Goal: Information Seeking & Learning: Learn about a topic

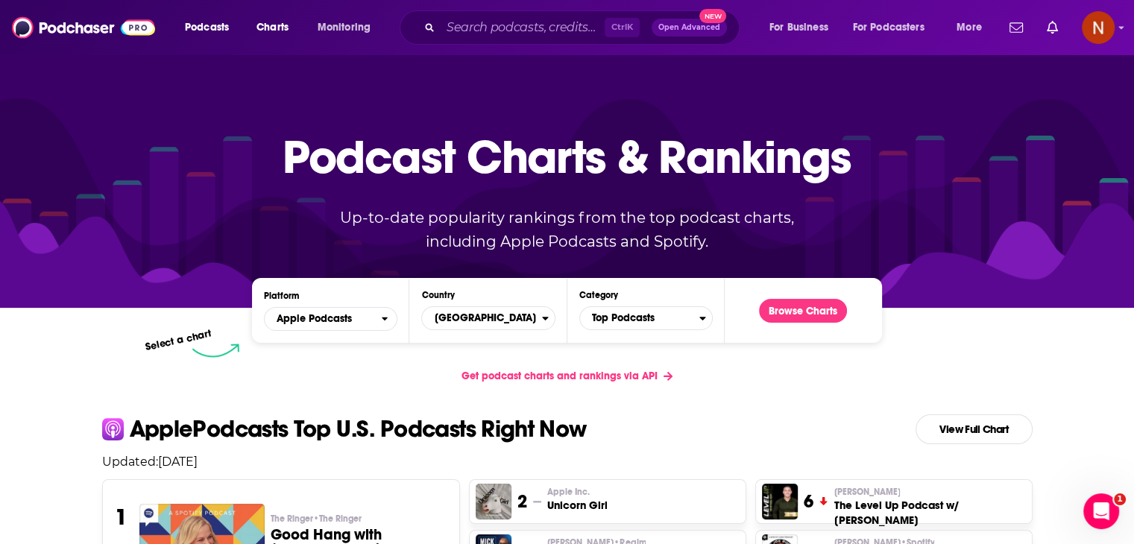
scroll to position [127, 0]
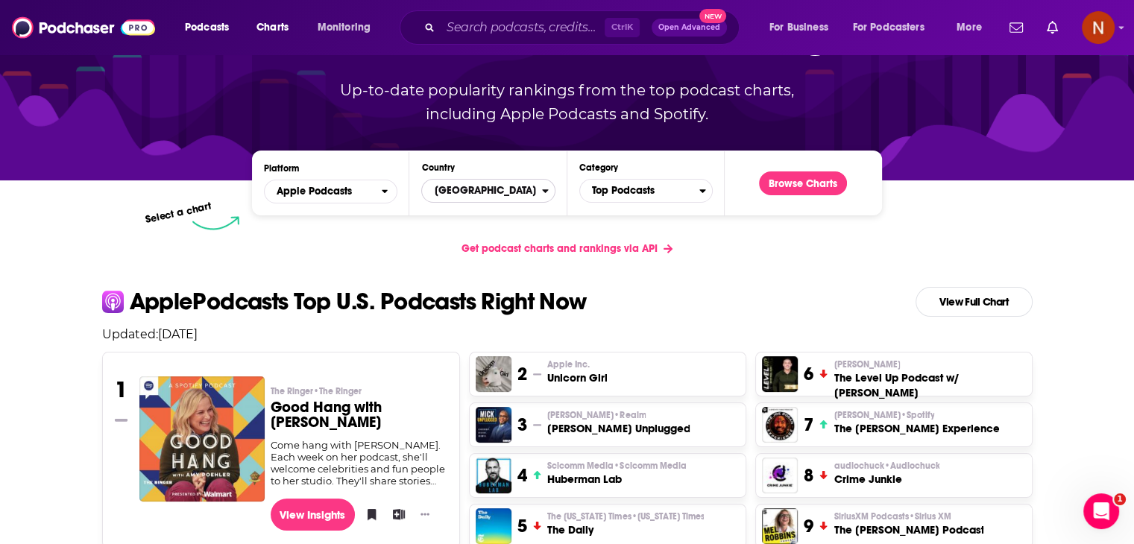
click at [525, 180] on span "[GEOGRAPHIC_DATA]" at bounding box center [481, 190] width 119 height 25
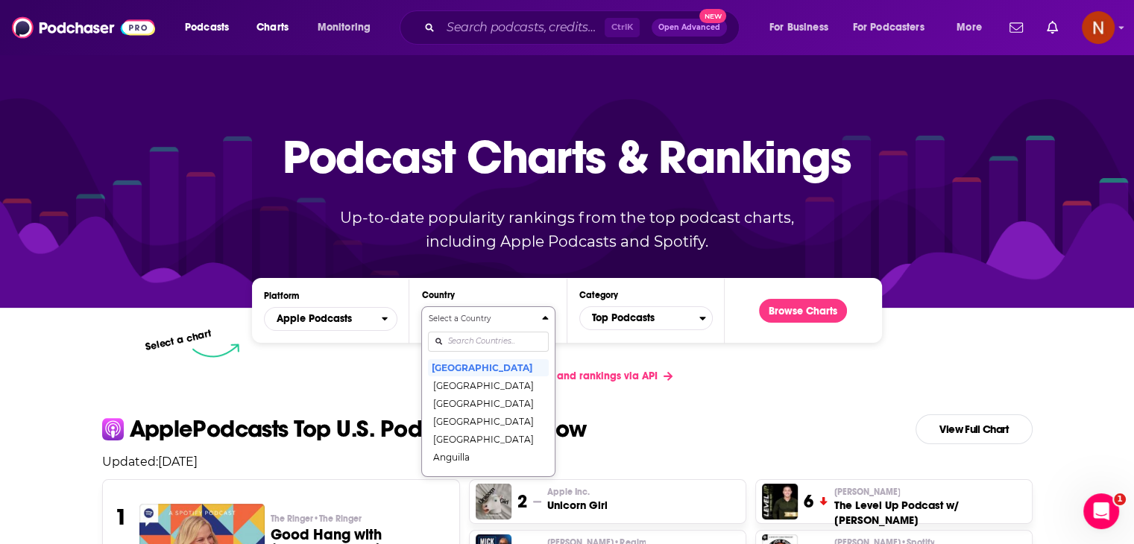
scroll to position [69, 0]
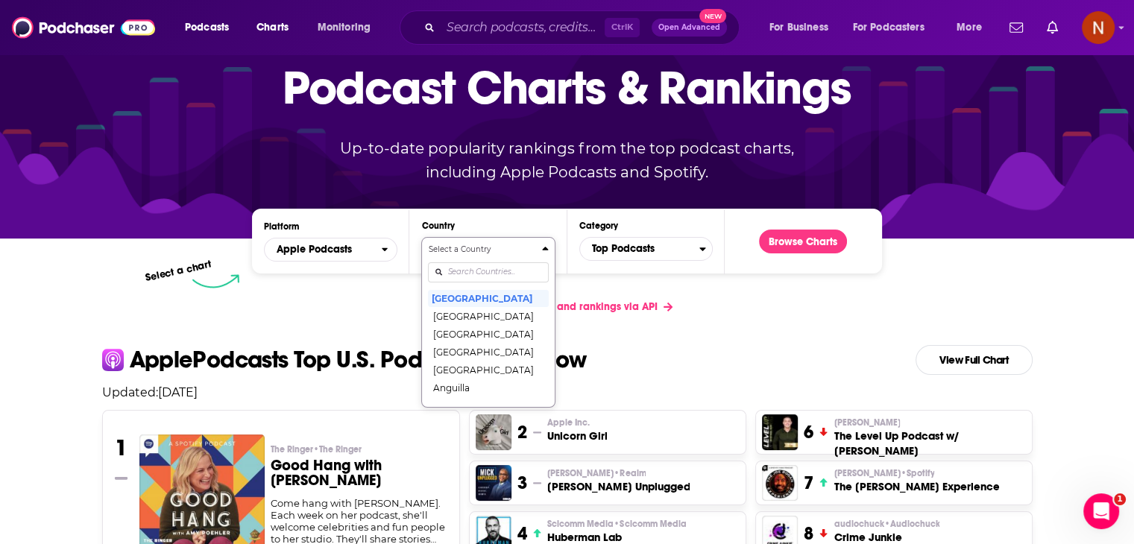
click at [486, 337] on div "Select a Country [GEOGRAPHIC_DATA] [GEOGRAPHIC_DATA] [GEOGRAPHIC_DATA] [GEOGRAP…" at bounding box center [488, 322] width 120 height 157
type input "me"
click at [454, 295] on button "[GEOGRAPHIC_DATA]" at bounding box center [488, 298] width 120 height 18
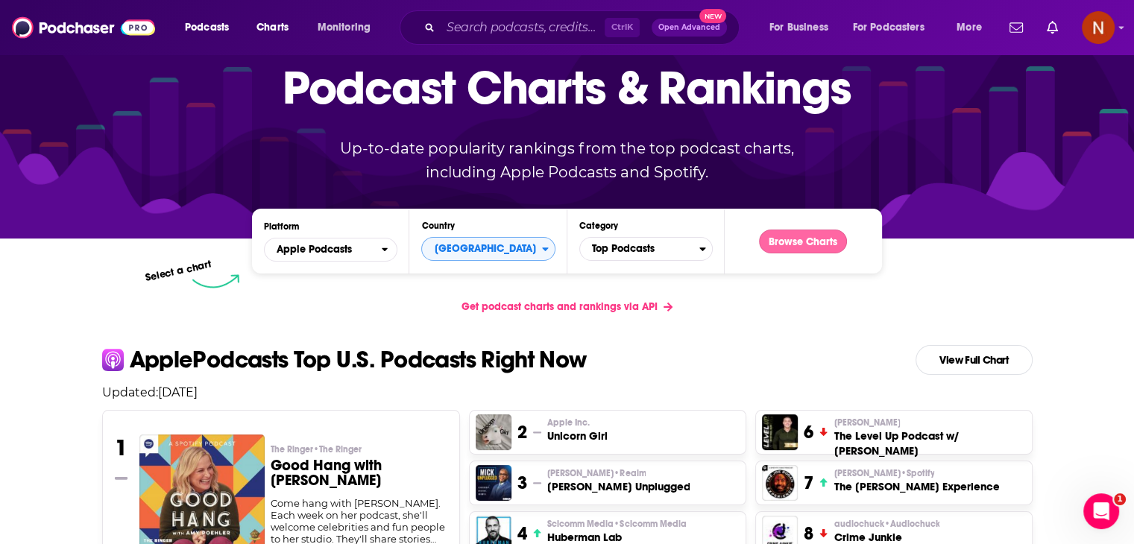
click at [788, 243] on button "Browse Charts" at bounding box center [803, 242] width 88 height 24
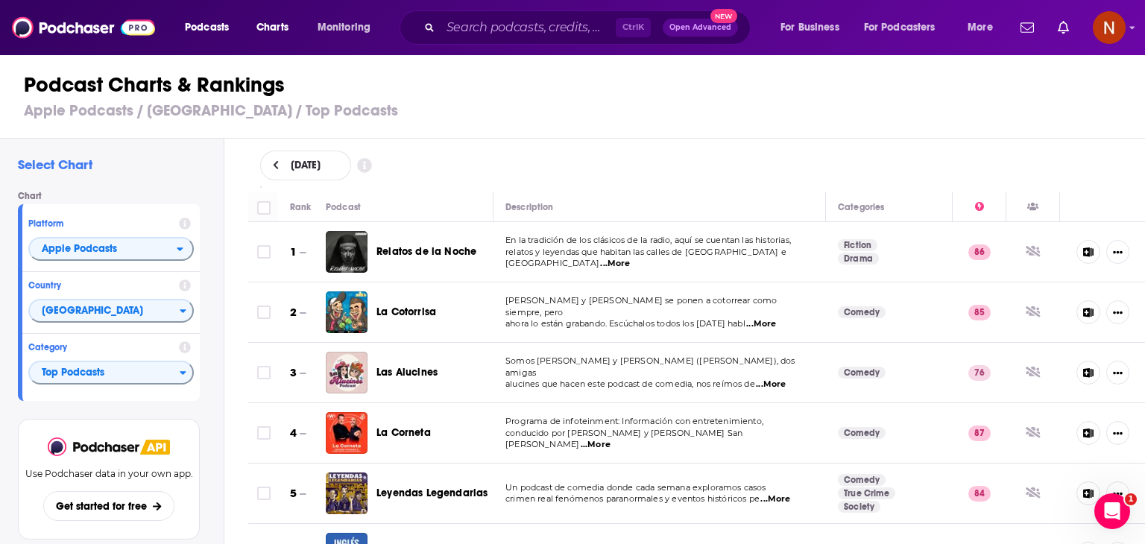
click at [420, 315] on span "La Cotorrisa" at bounding box center [406, 312] width 60 height 13
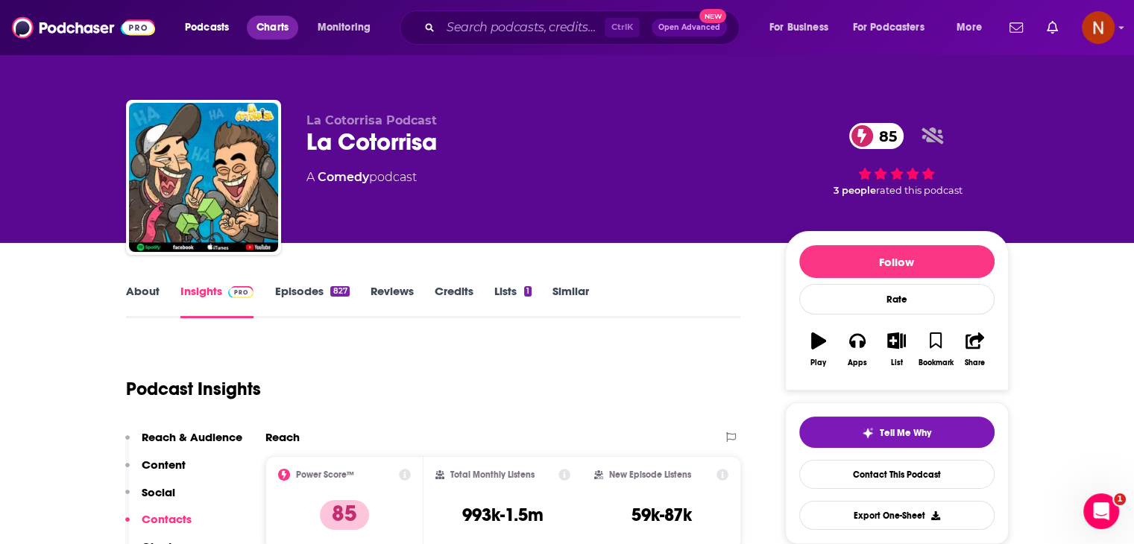
click at [281, 28] on span "Charts" at bounding box center [272, 27] width 32 height 21
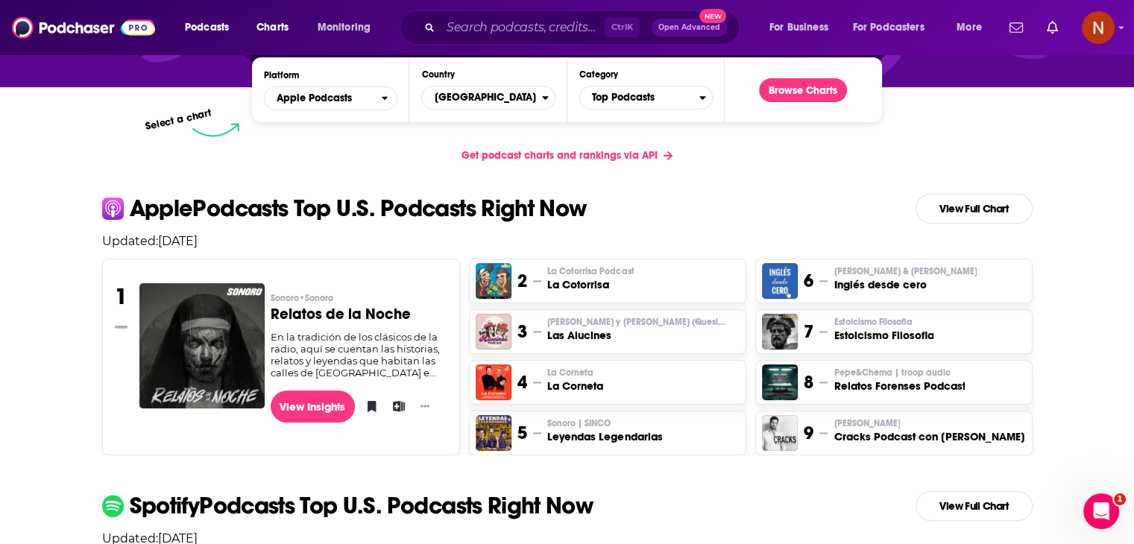
scroll to position [162, 0]
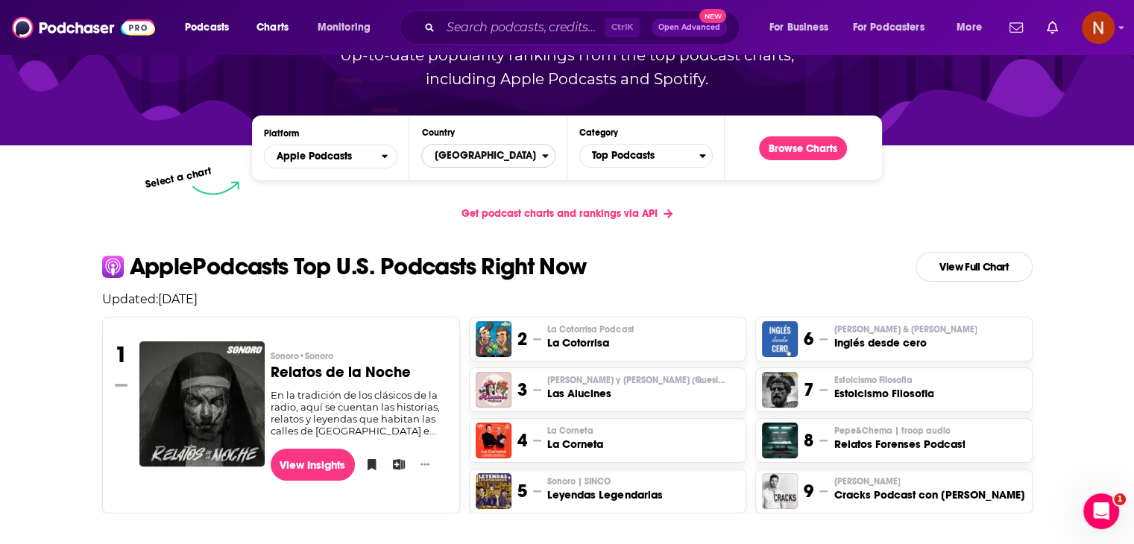
click at [536, 160] on span "[GEOGRAPHIC_DATA]" at bounding box center [481, 155] width 119 height 25
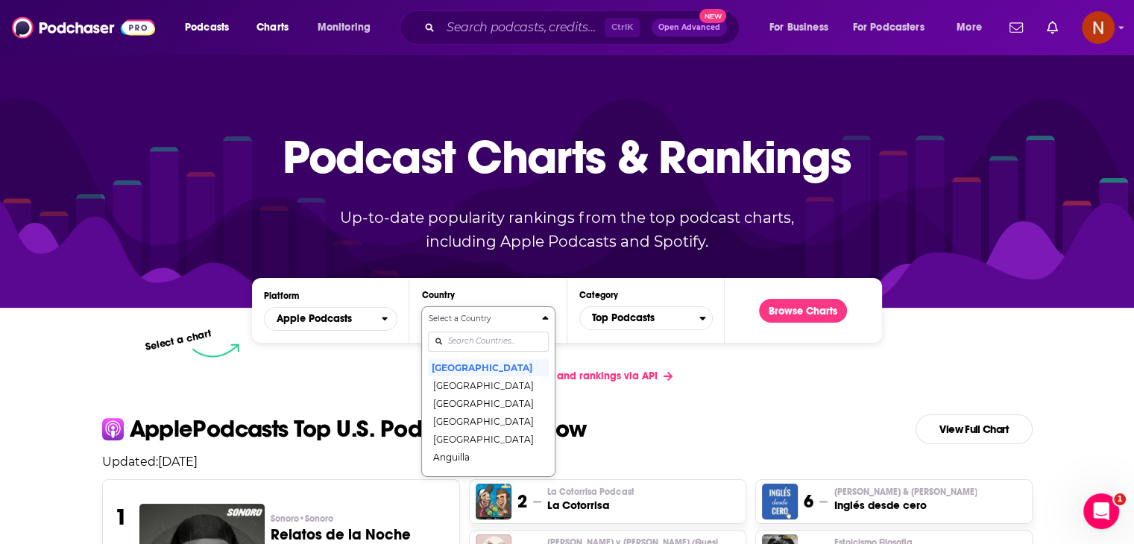
scroll to position [69, 0]
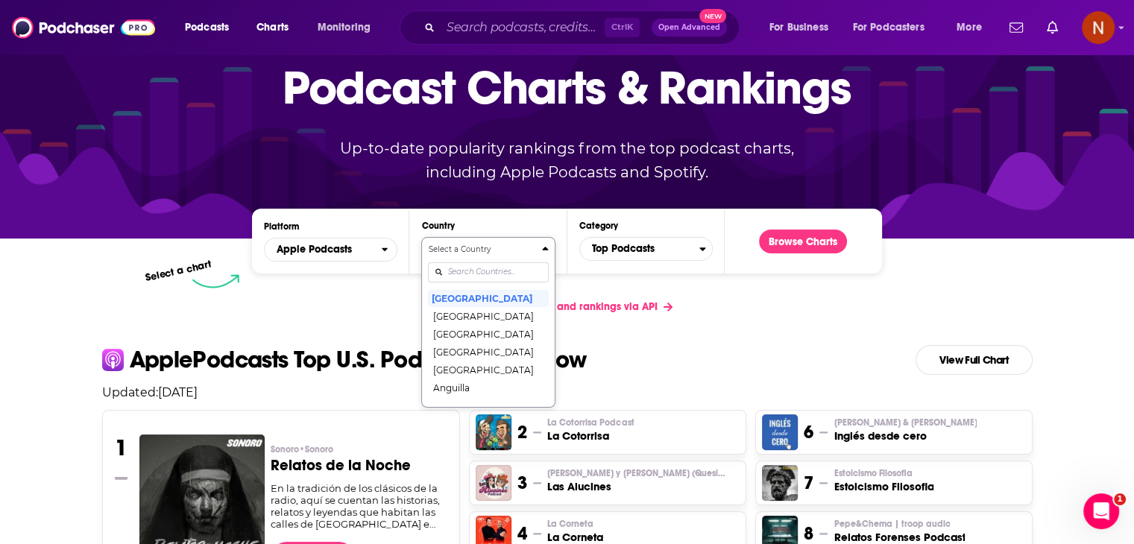
click at [510, 335] on div "Select a Country [GEOGRAPHIC_DATA] [GEOGRAPHIC_DATA] [GEOGRAPHIC_DATA] [GEOGRAP…" at bounding box center [488, 322] width 120 height 157
click at [492, 272] on input "Countries" at bounding box center [488, 272] width 120 height 20
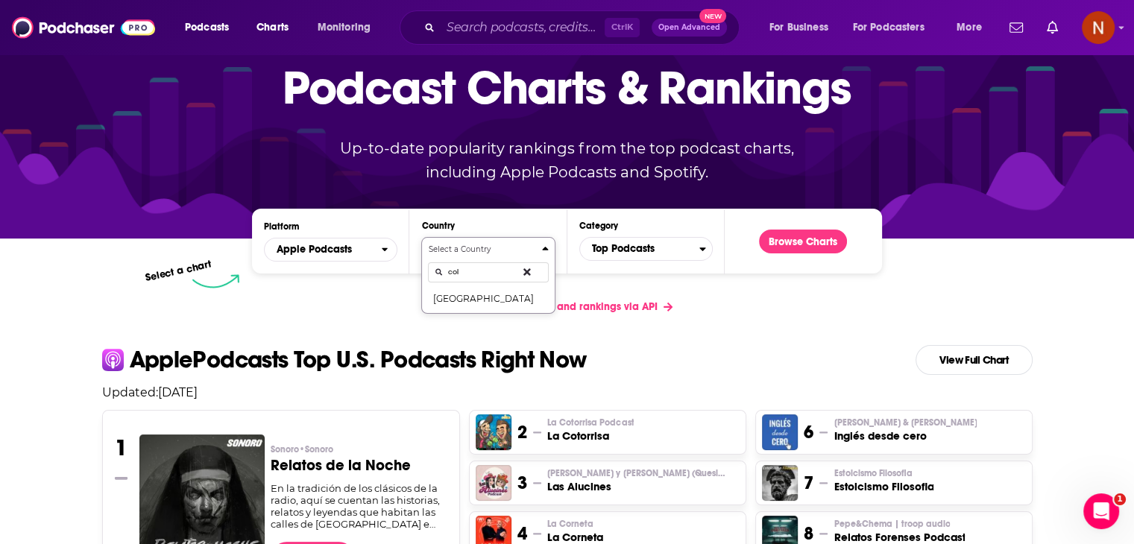
scroll to position [0, 0]
type input "c"
type input "sri"
drag, startPoint x: 475, startPoint y: 288, endPoint x: 475, endPoint y: 299, distance: 10.4
click at [475, 299] on div "Select a Country [GEOGRAPHIC_DATA]" at bounding box center [488, 275] width 120 height 63
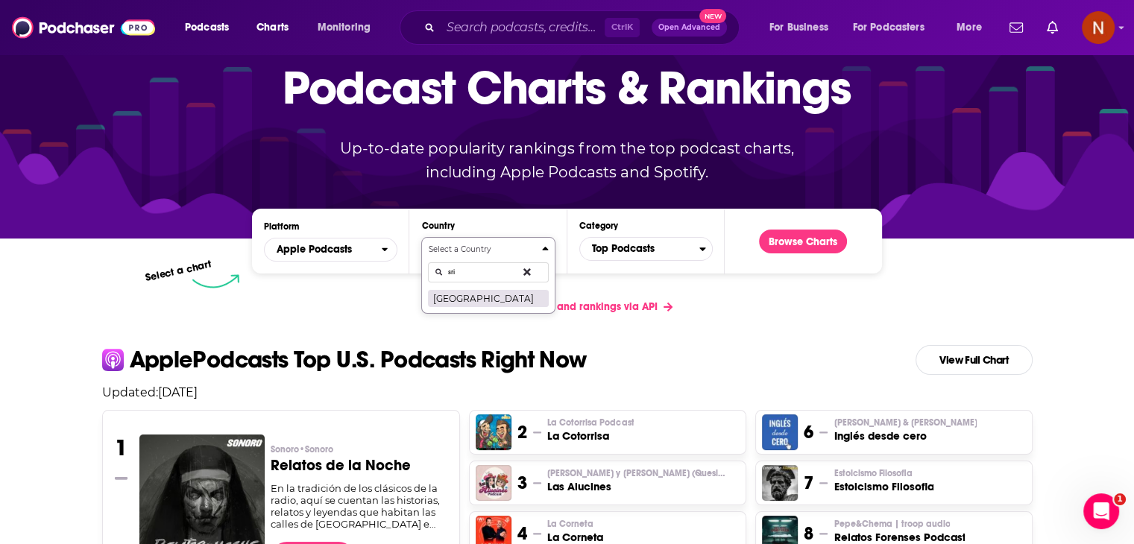
click at [475, 299] on button "[GEOGRAPHIC_DATA]" at bounding box center [488, 298] width 120 height 18
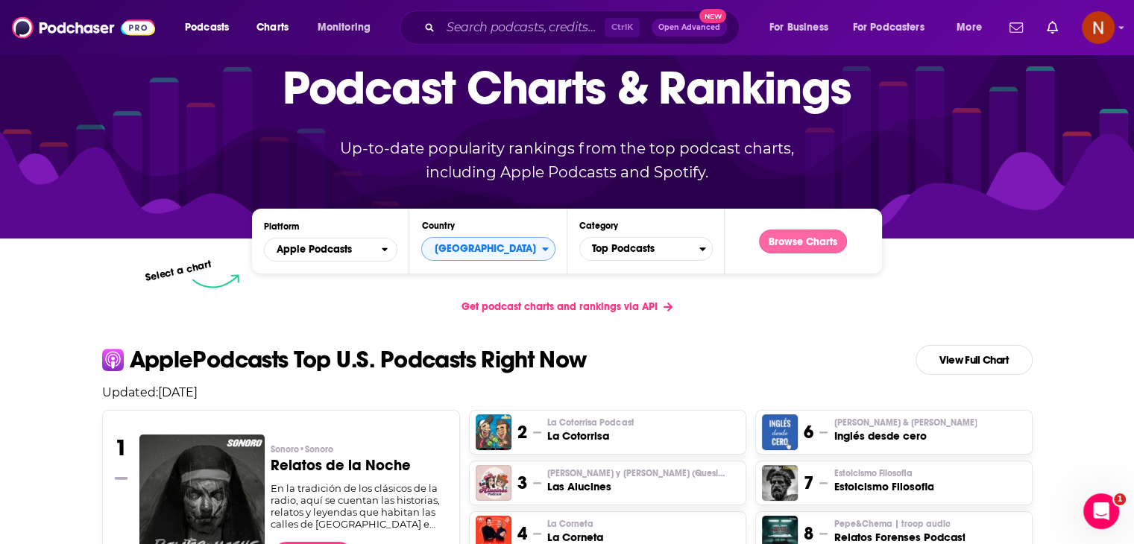
click at [800, 235] on button "Browse Charts" at bounding box center [803, 242] width 88 height 24
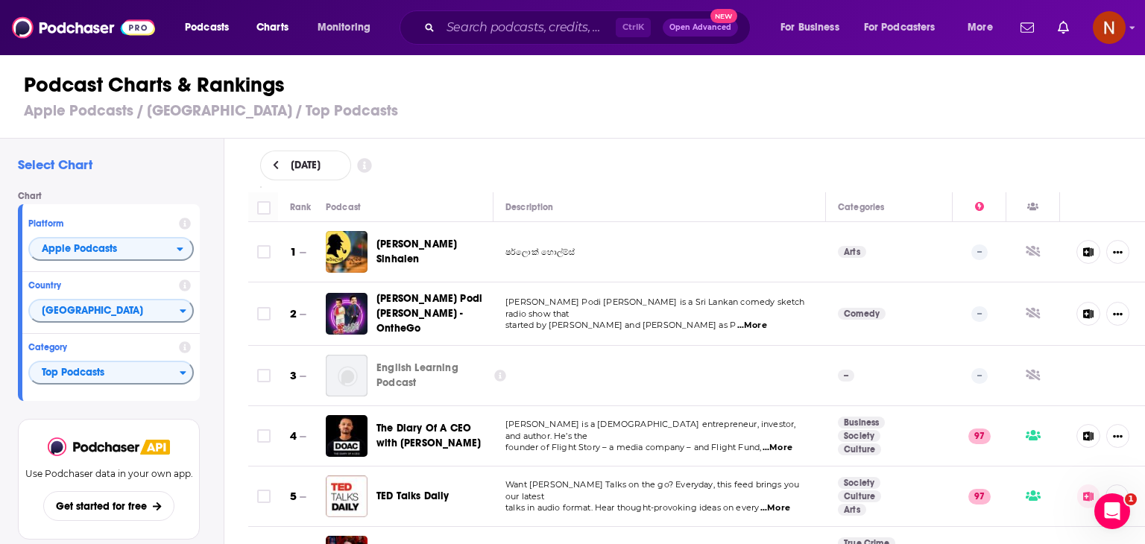
click at [276, 168] on icon at bounding box center [275, 165] width 5 height 9
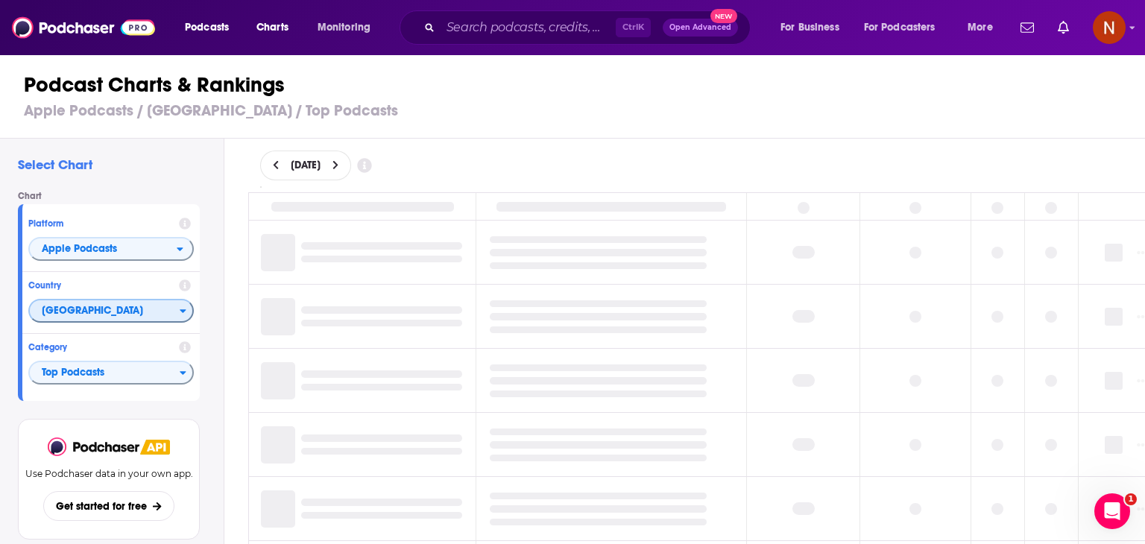
click at [145, 312] on span "[GEOGRAPHIC_DATA]" at bounding box center [105, 311] width 150 height 25
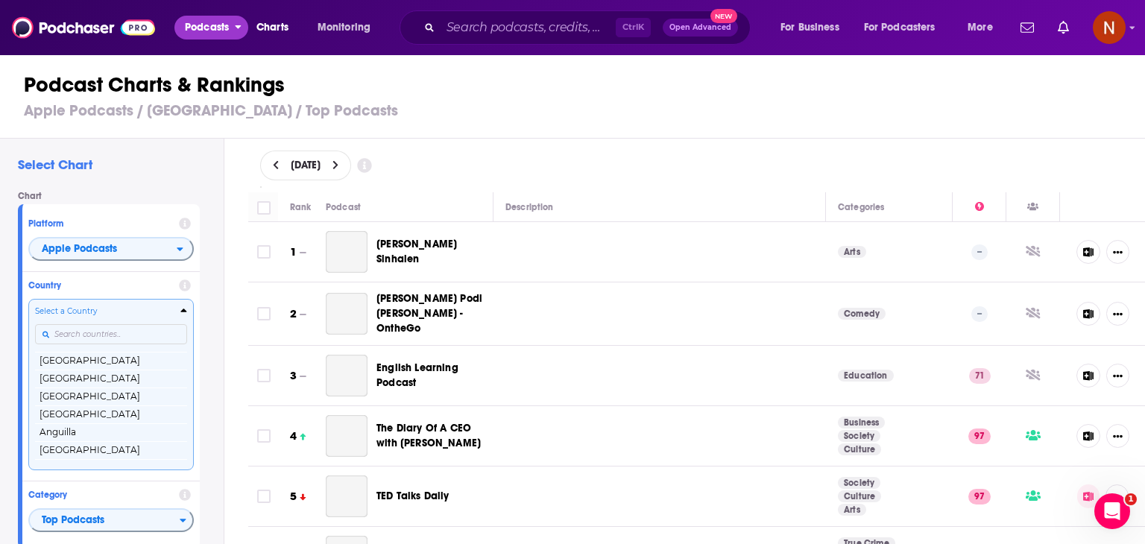
click at [203, 22] on span "Podcasts" at bounding box center [207, 27] width 44 height 21
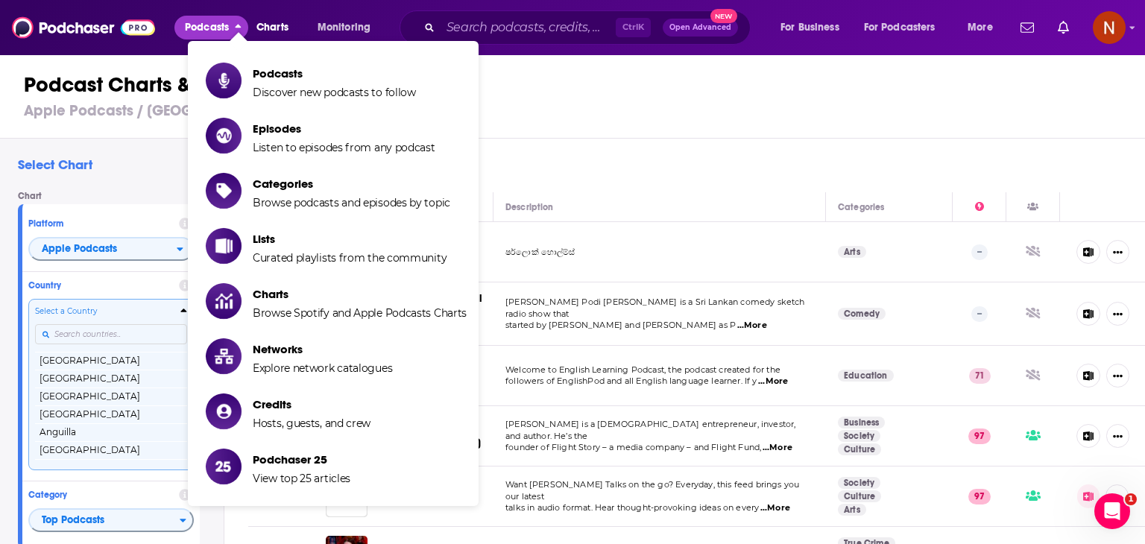
scroll to position [2535, 0]
click at [618, 149] on div "[DATE]" at bounding box center [696, 166] width 921 height 54
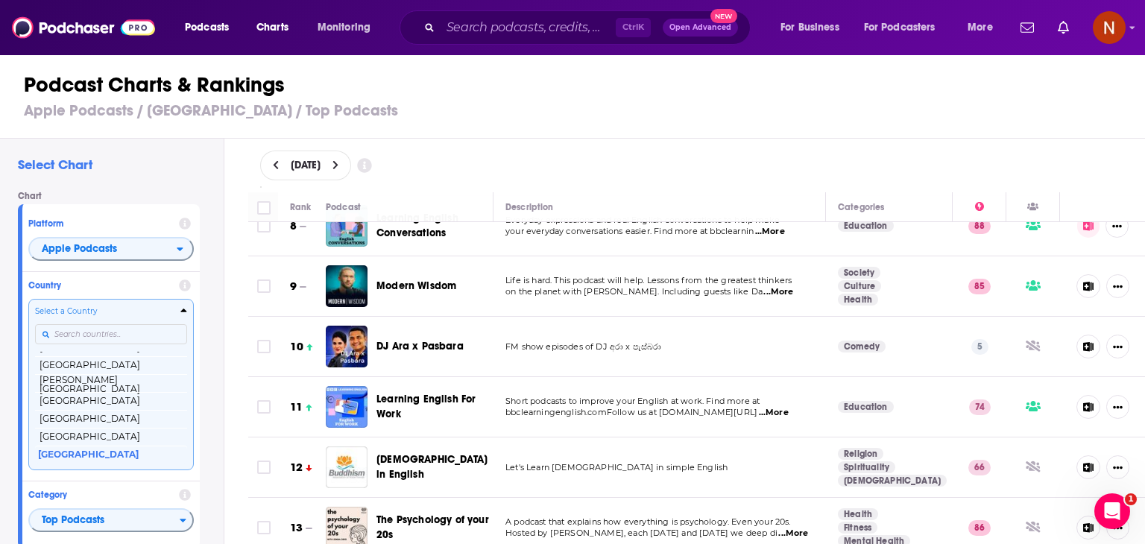
scroll to position [589, 0]
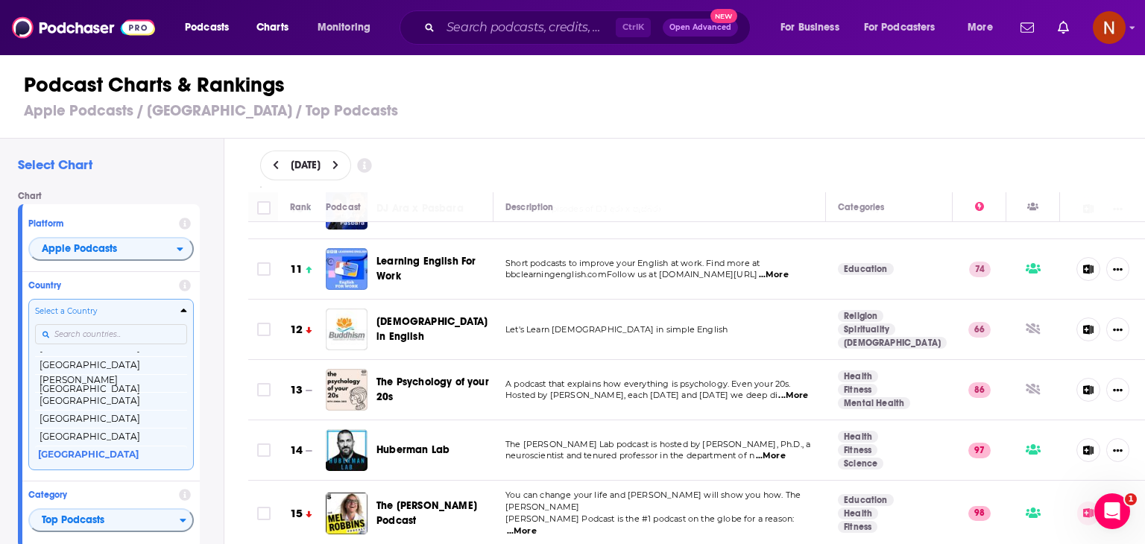
click at [716, 115] on h3 "Apple Podcasts / [GEOGRAPHIC_DATA] / Top Podcasts" at bounding box center [579, 110] width 1110 height 19
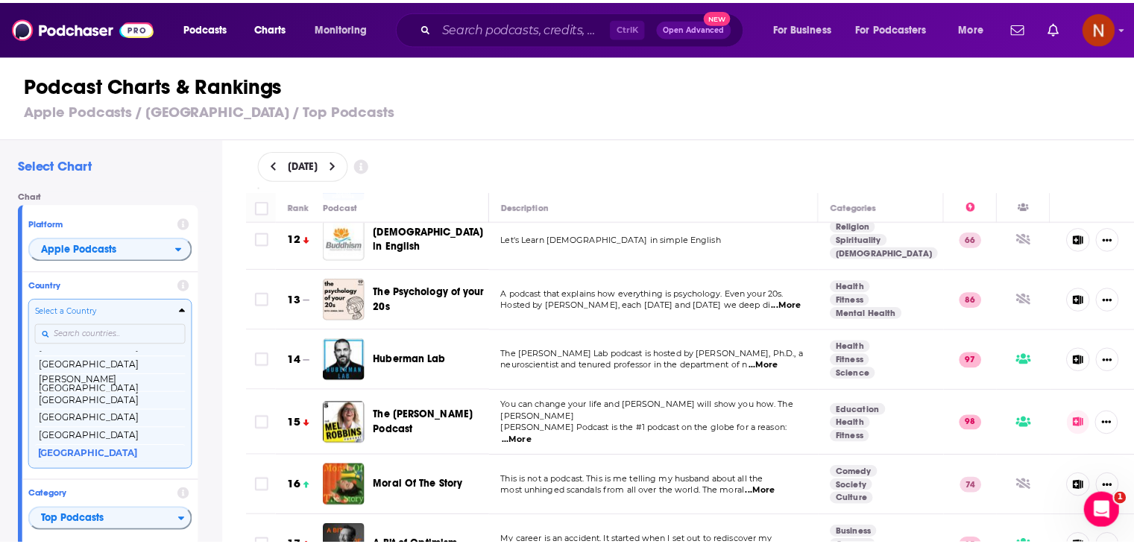
scroll to position [274, 0]
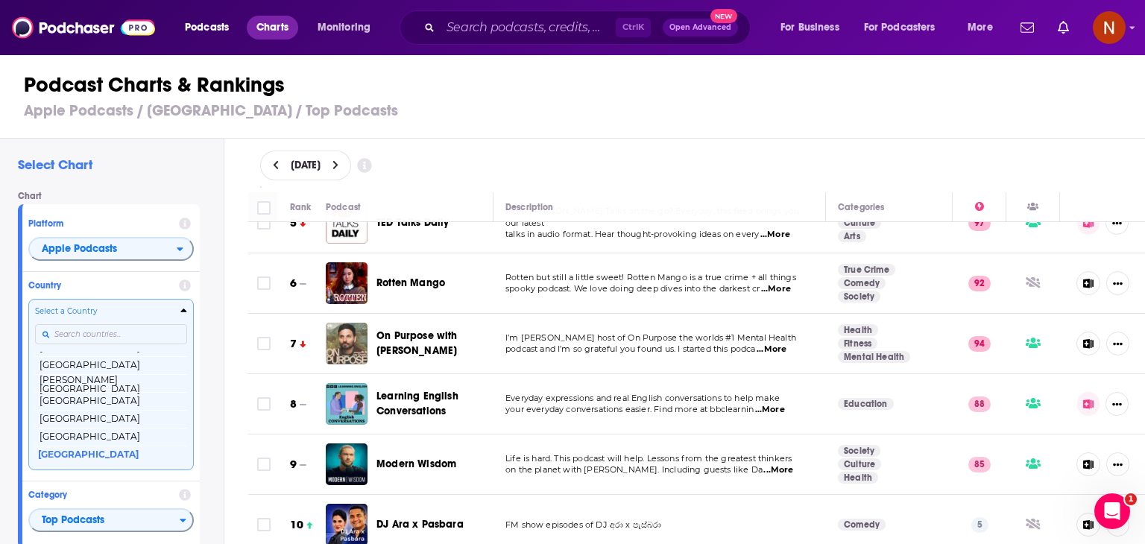
click at [285, 34] on span "Charts" at bounding box center [272, 27] width 32 height 21
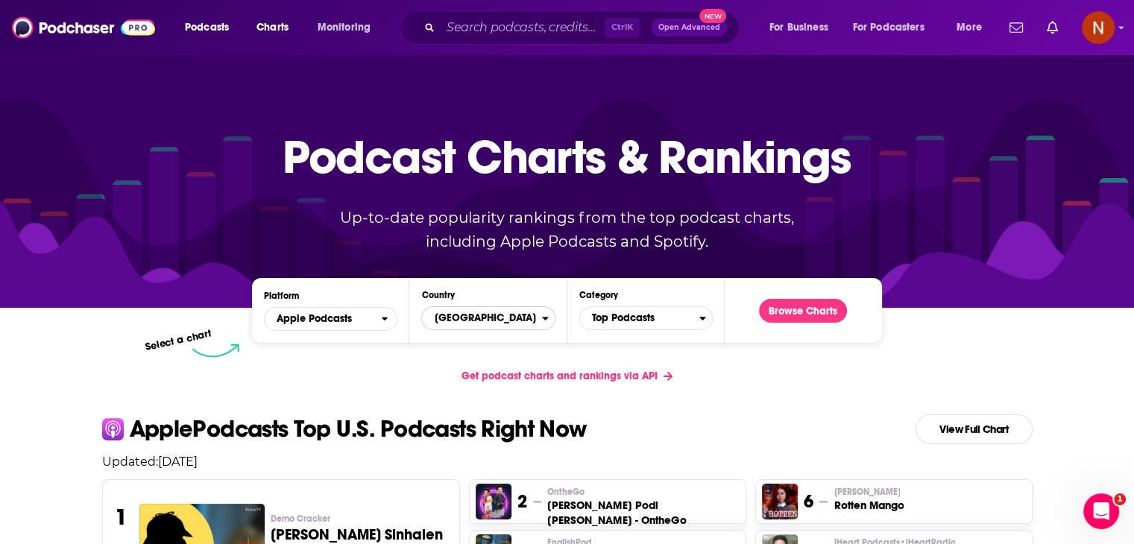
click at [543, 326] on button "[GEOGRAPHIC_DATA]" at bounding box center [487, 318] width 133 height 24
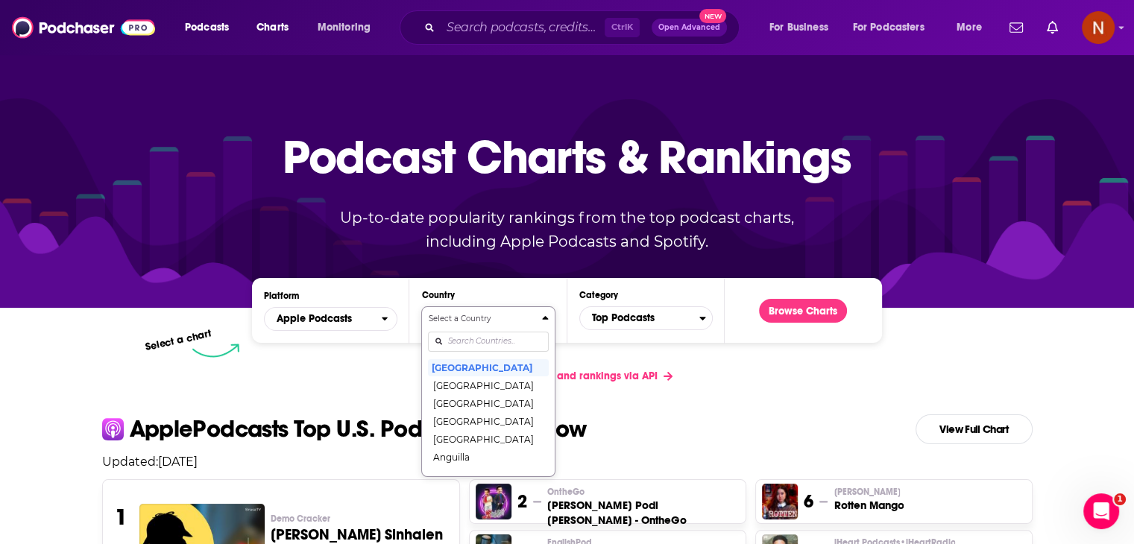
scroll to position [69, 0]
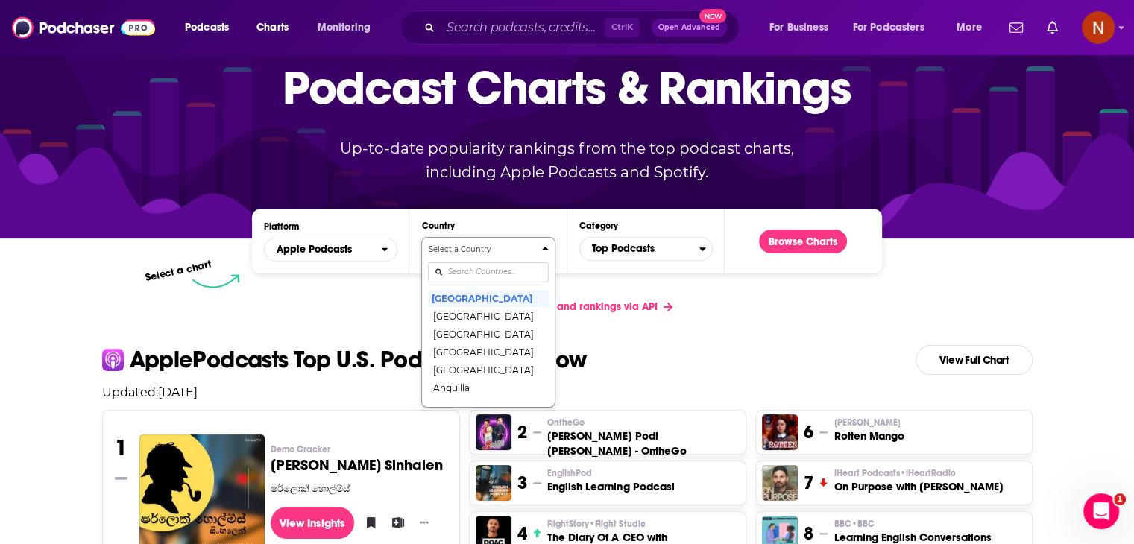
click at [474, 344] on div "Select a Country [GEOGRAPHIC_DATA] [GEOGRAPHIC_DATA] [GEOGRAPHIC_DATA] [GEOGRAP…" at bounding box center [488, 322] width 120 height 157
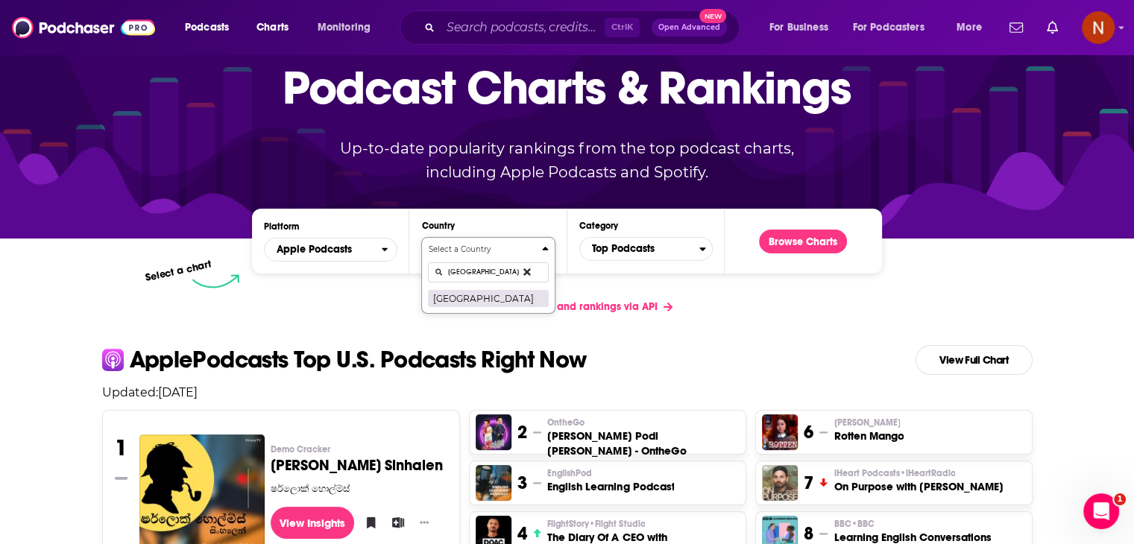
type input "[GEOGRAPHIC_DATA]"
click at [444, 298] on button "[GEOGRAPHIC_DATA]" at bounding box center [488, 298] width 120 height 18
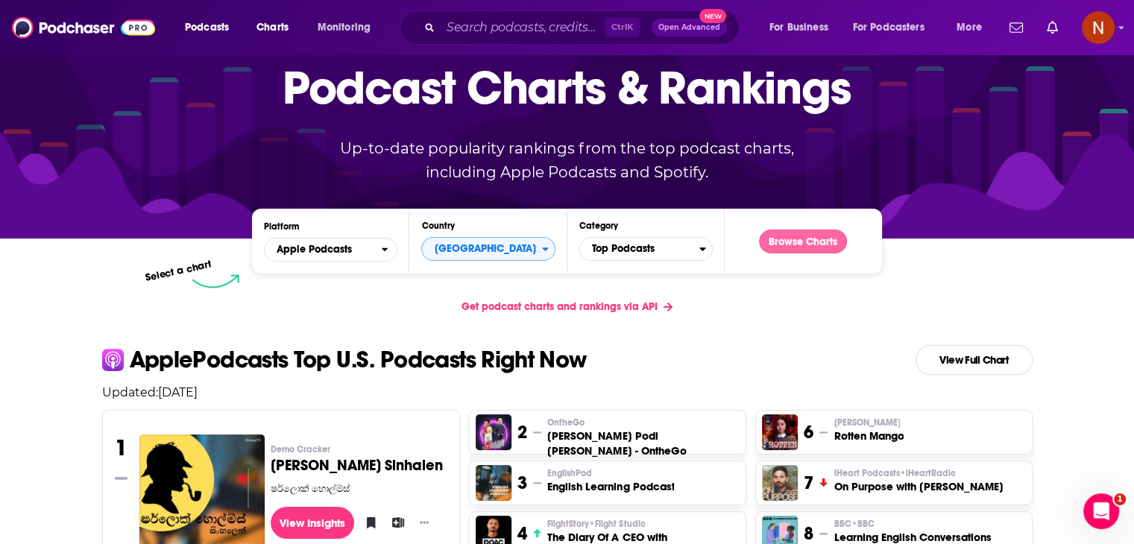
click at [809, 236] on button "Browse Charts" at bounding box center [803, 242] width 88 height 24
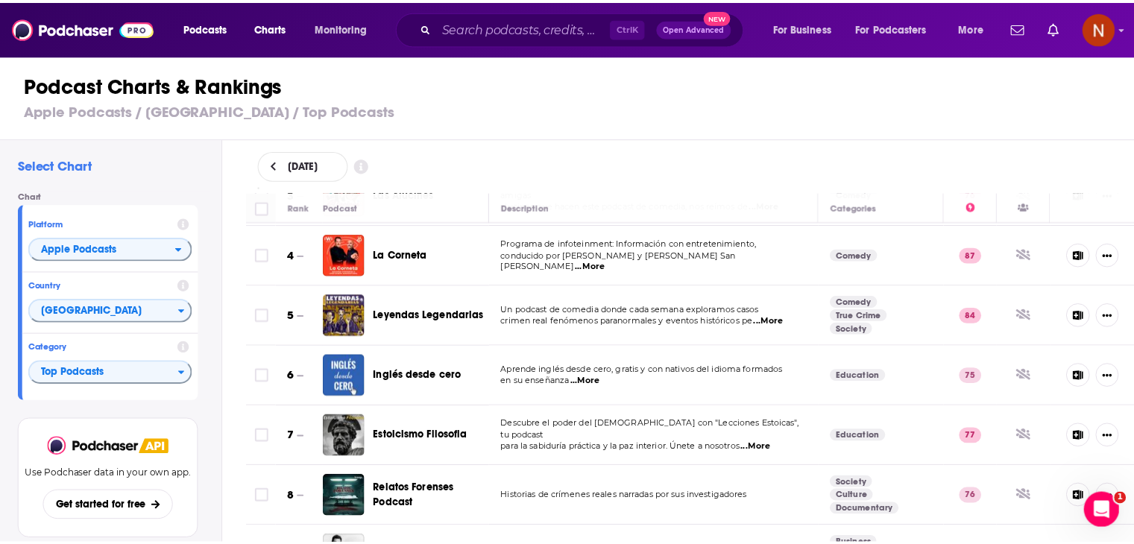
scroll to position [179, 0]
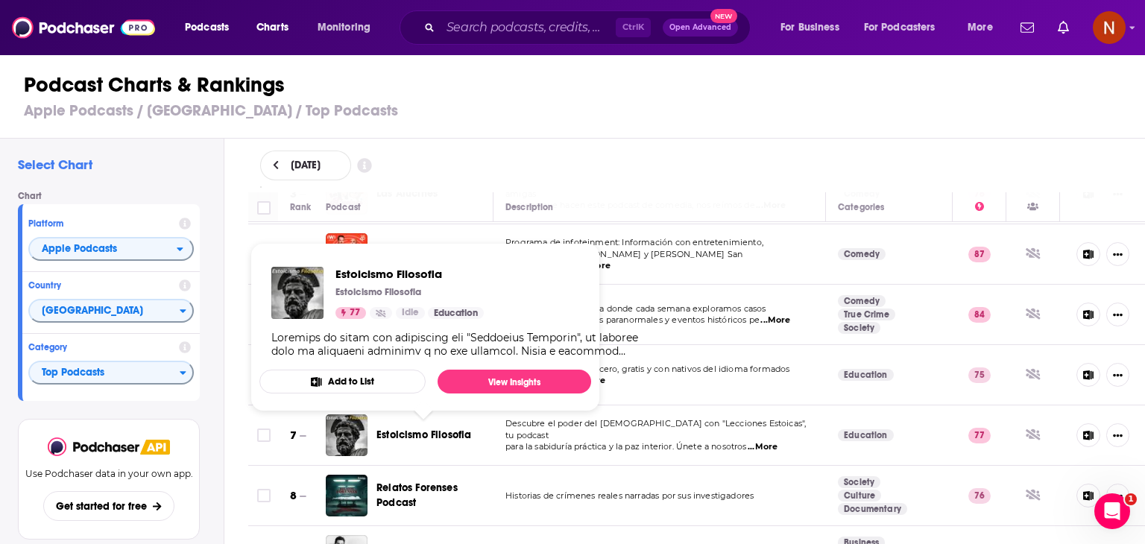
click at [434, 430] on span "Estoicismo Filosofia" at bounding box center [423, 435] width 95 height 13
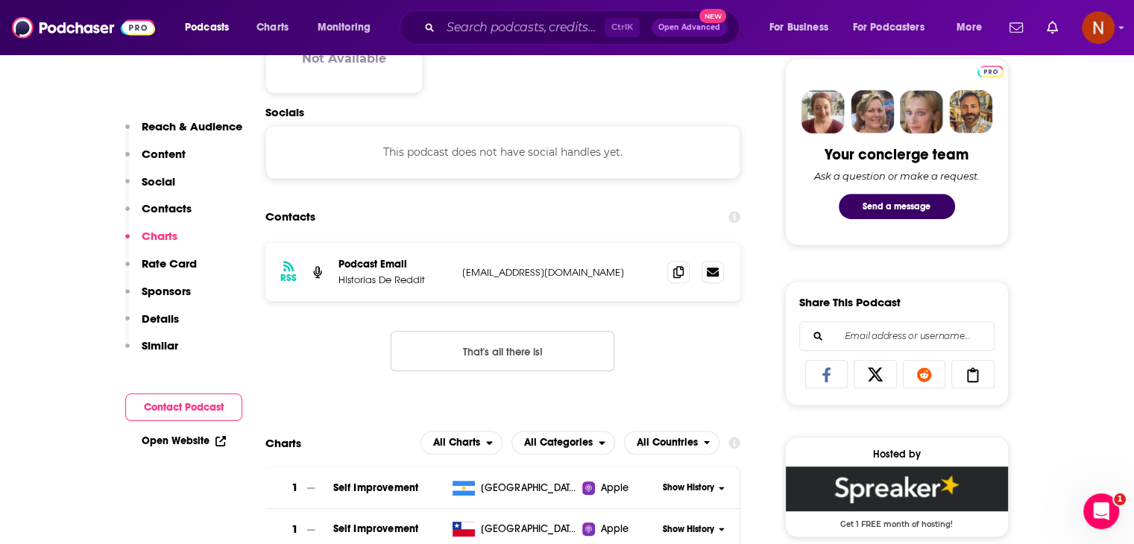
scroll to position [872, 0]
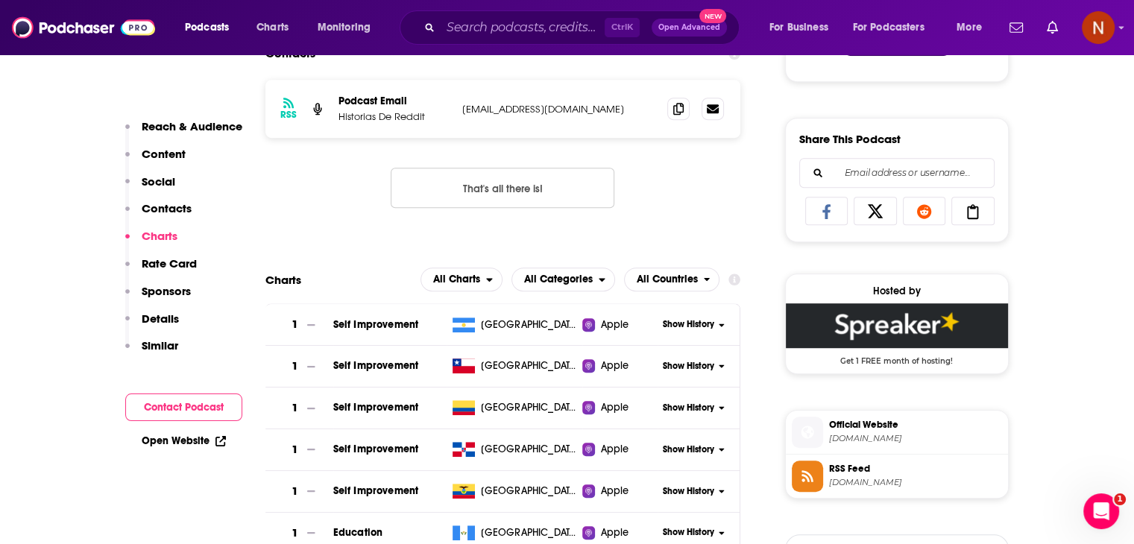
click at [665, 223] on div "RSS Podcast Email Historias [PERSON_NAME] [EMAIL_ADDRESS][DOMAIN_NAME] [EMAIL_A…" at bounding box center [502, 156] width 475 height 152
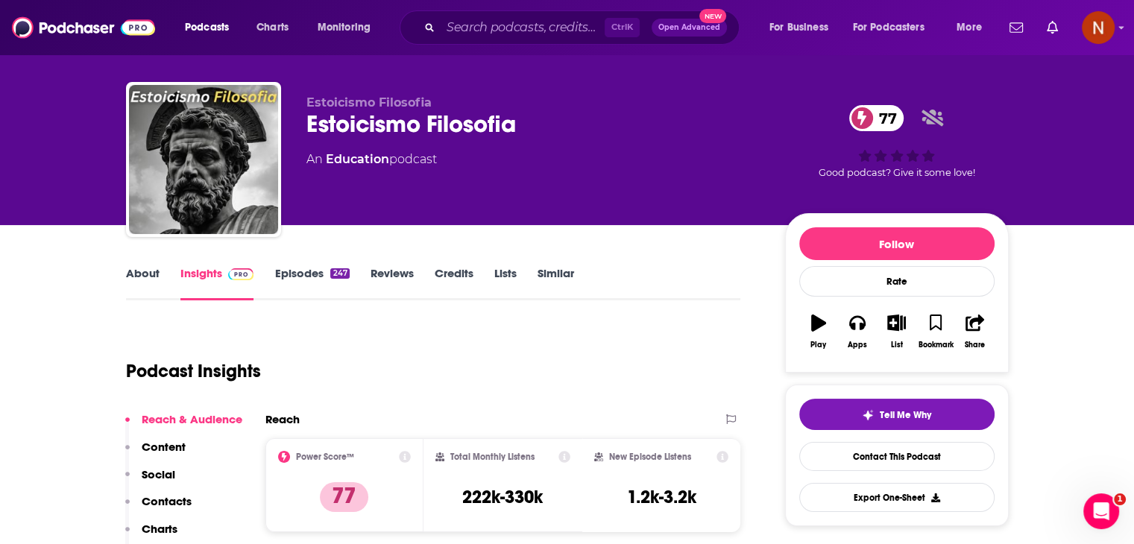
scroll to position [0, 0]
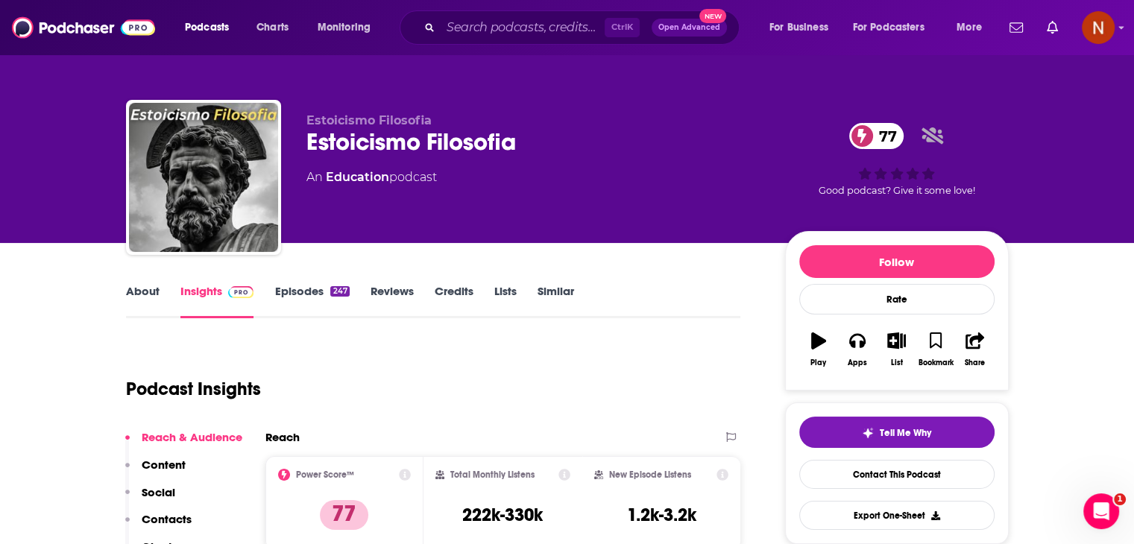
click at [698, 392] on div "Podcast Insights" at bounding box center [427, 380] width 603 height 76
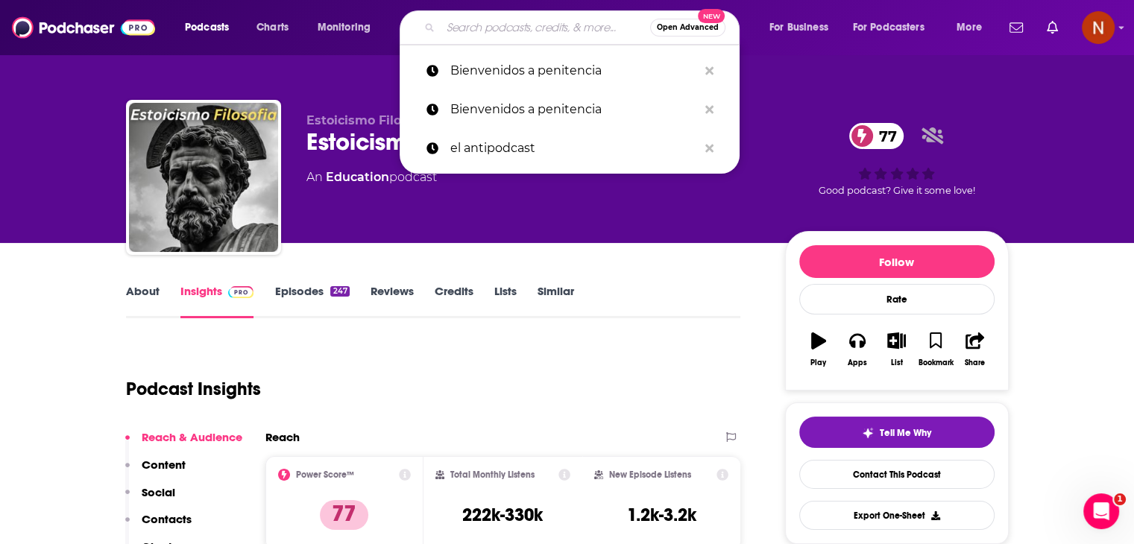
click at [522, 28] on input "Search podcasts, credits, & more..." at bounding box center [544, 28] width 209 height 24
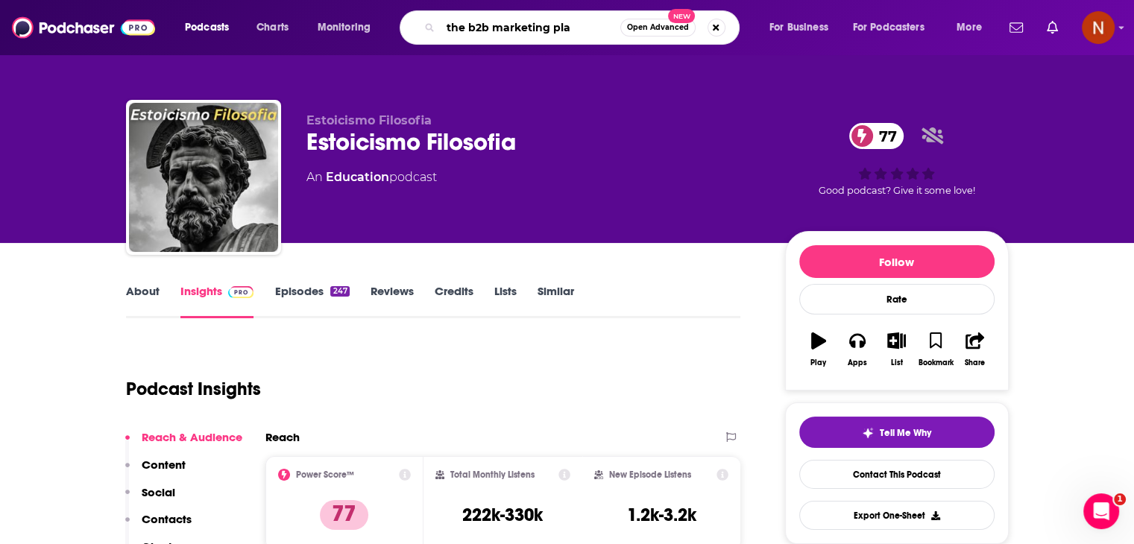
type input "the b2b marketing plan"
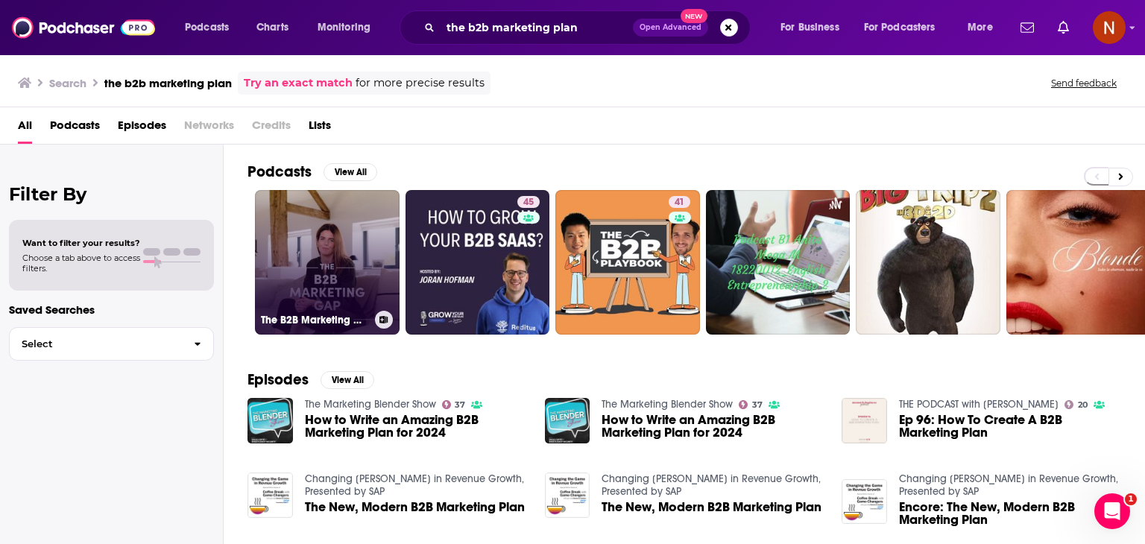
click at [346, 275] on link "The B2B Marketing Gap Podcast" at bounding box center [327, 262] width 145 height 145
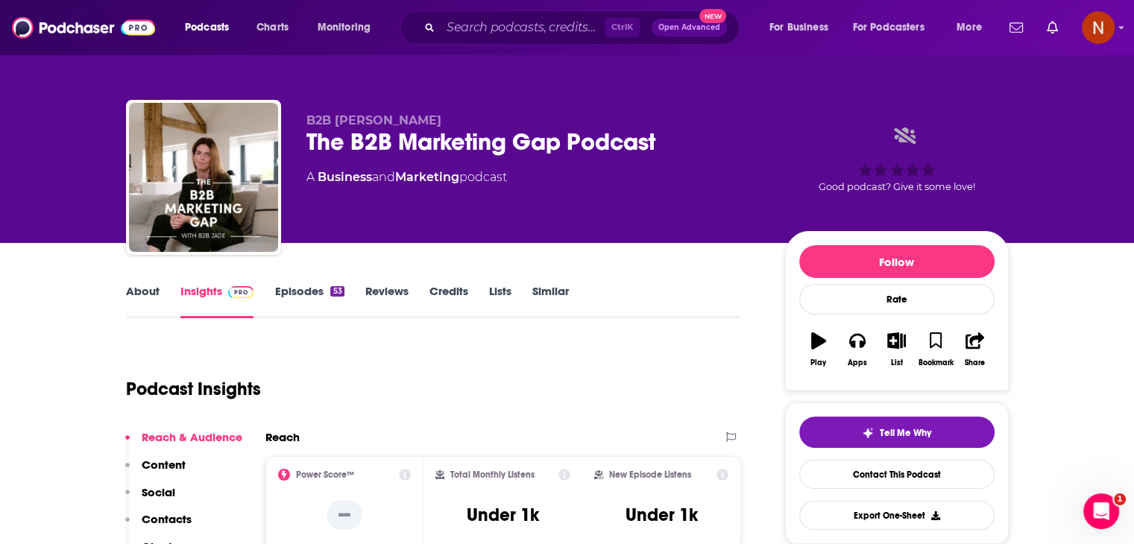
click at [305, 288] on link "Episodes 53" at bounding box center [308, 301] width 69 height 34
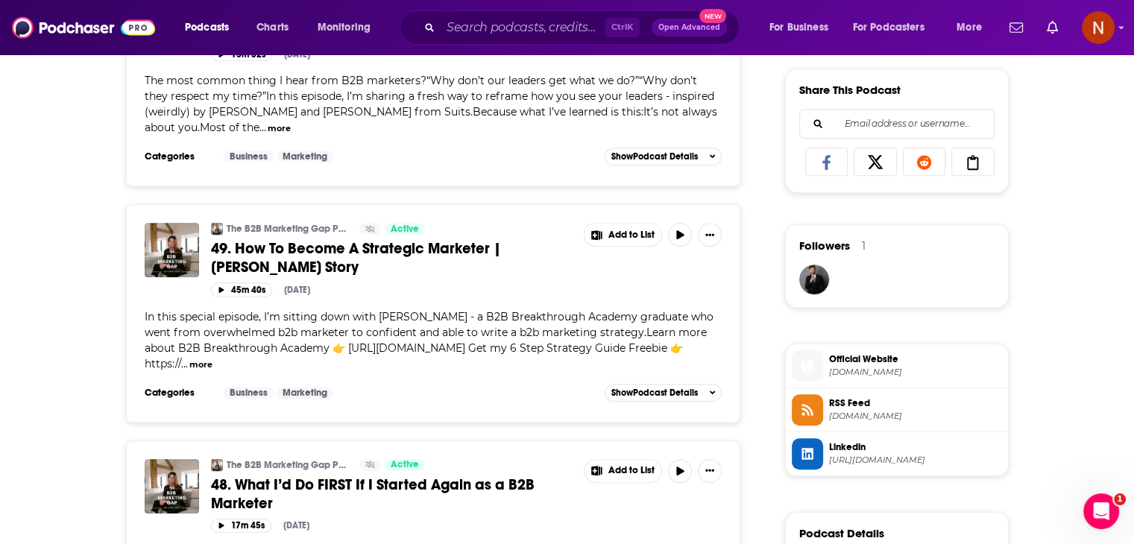
scroll to position [923, 0]
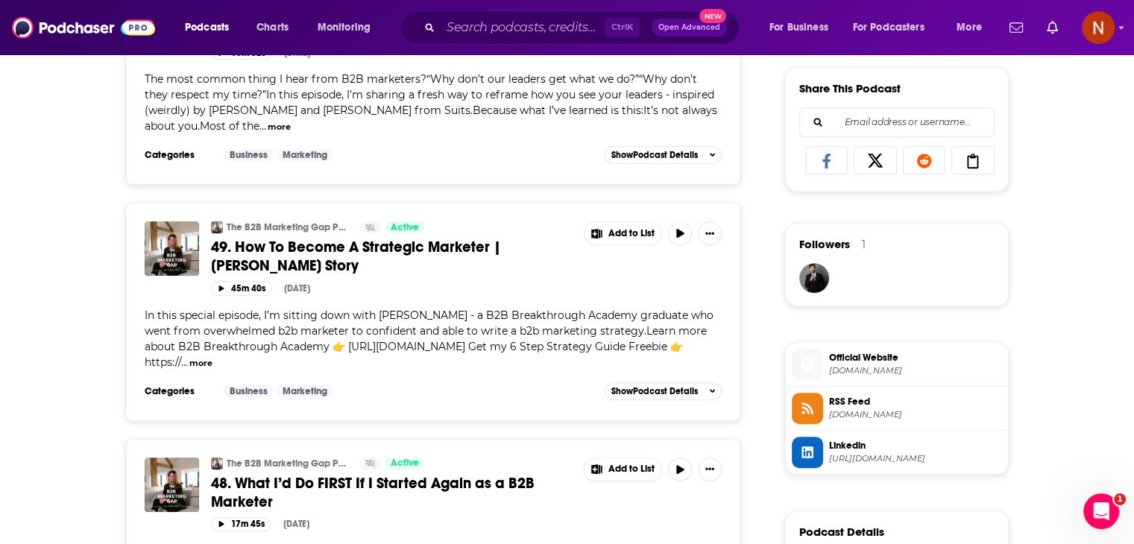
click at [885, 361] on span "Official Website" at bounding box center [915, 357] width 173 height 13
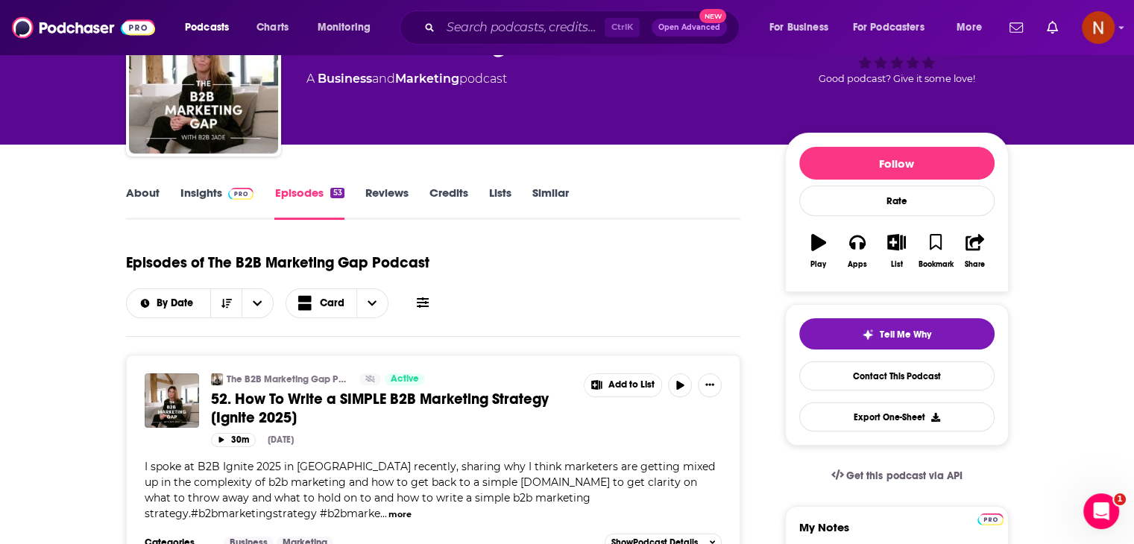
scroll to position [0, 0]
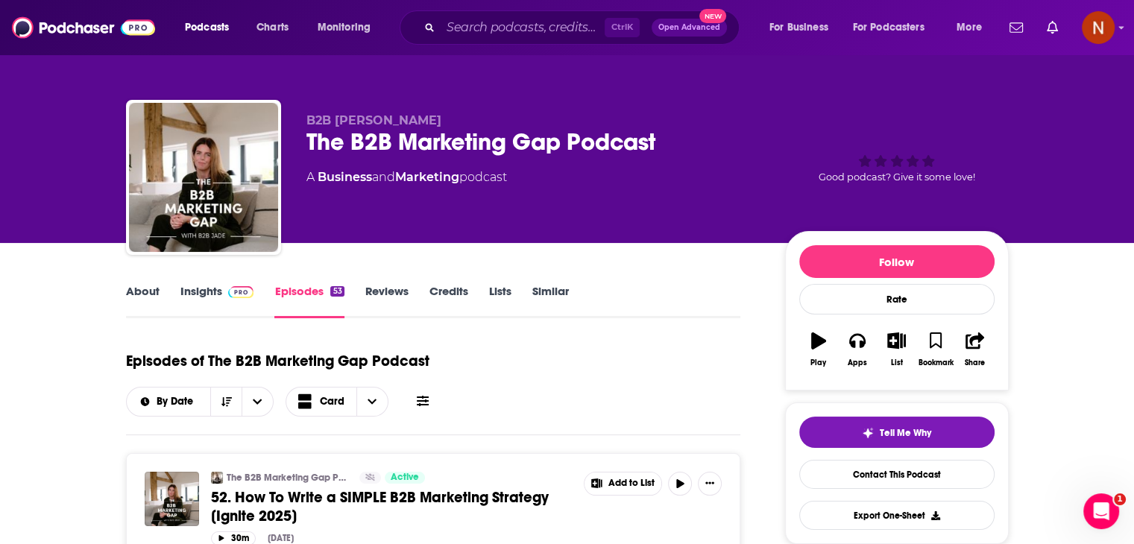
click at [507, 80] on div "B2B [PERSON_NAME] The B2B Marketing Gap Podcast A Business and Marketing podcas…" at bounding box center [567, 121] width 954 height 243
click at [79, 39] on img at bounding box center [83, 27] width 143 height 28
